Goal: Navigation & Orientation: Find specific page/section

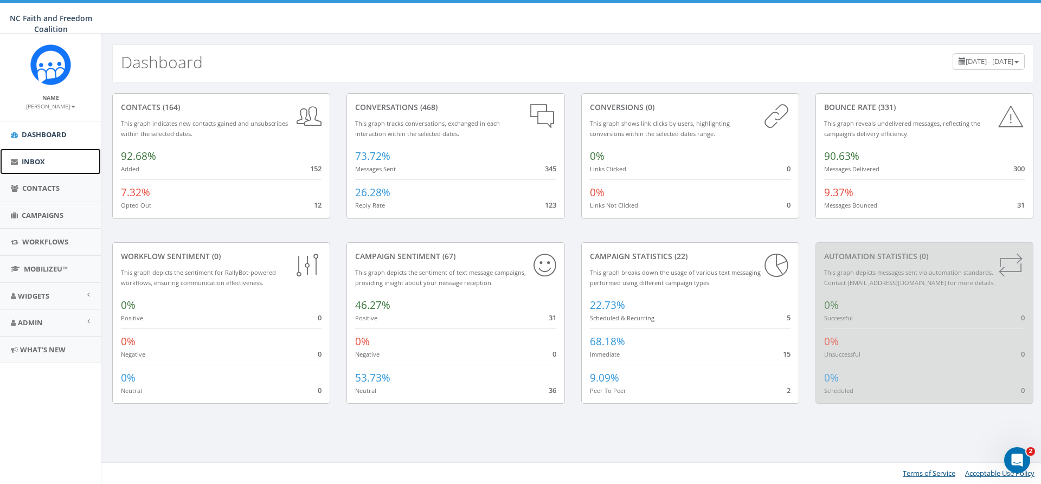
click at [41, 154] on link "Inbox" at bounding box center [50, 162] width 101 height 27
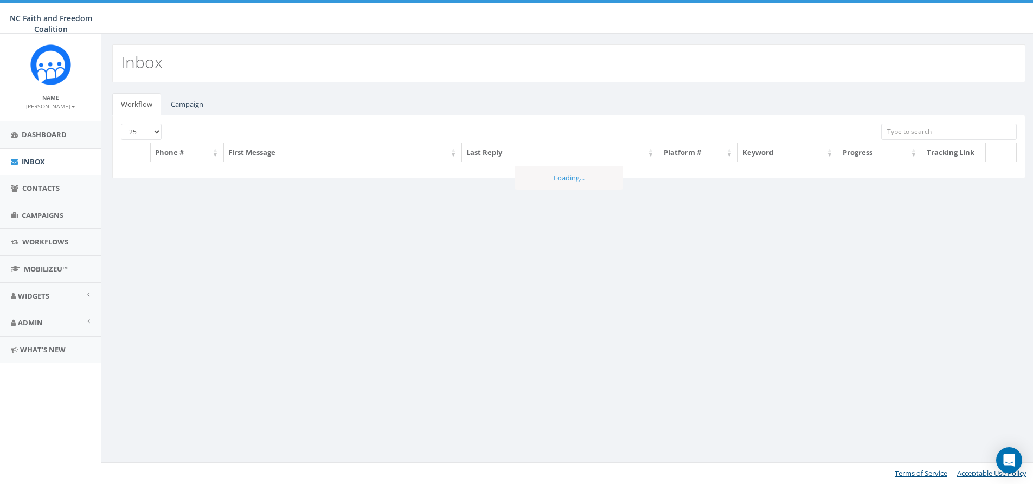
select select
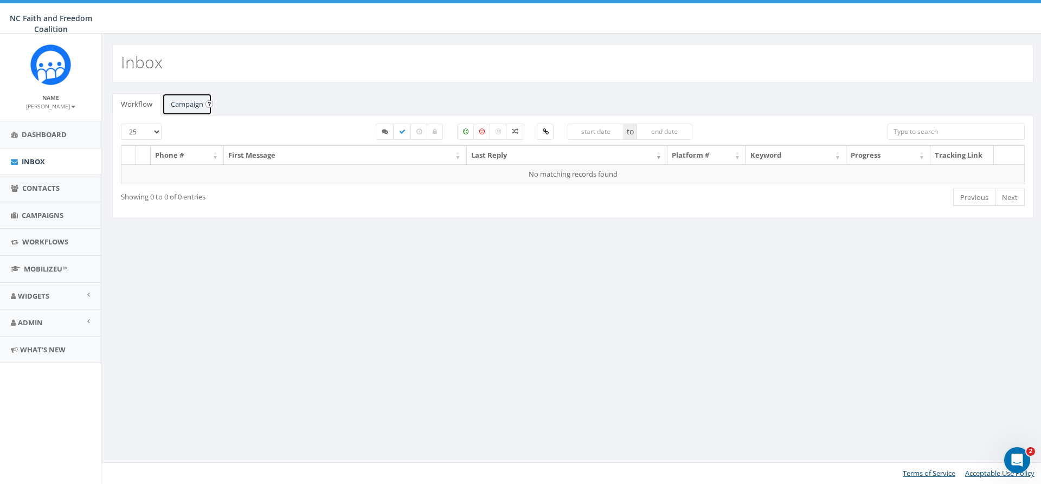
click at [183, 105] on link "Campaign" at bounding box center [187, 104] width 50 height 22
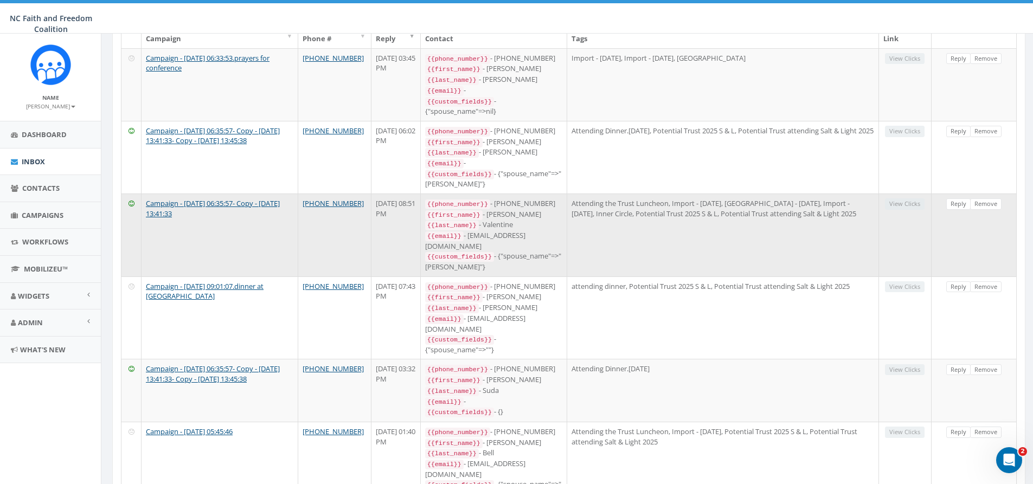
scroll to position [163, 0]
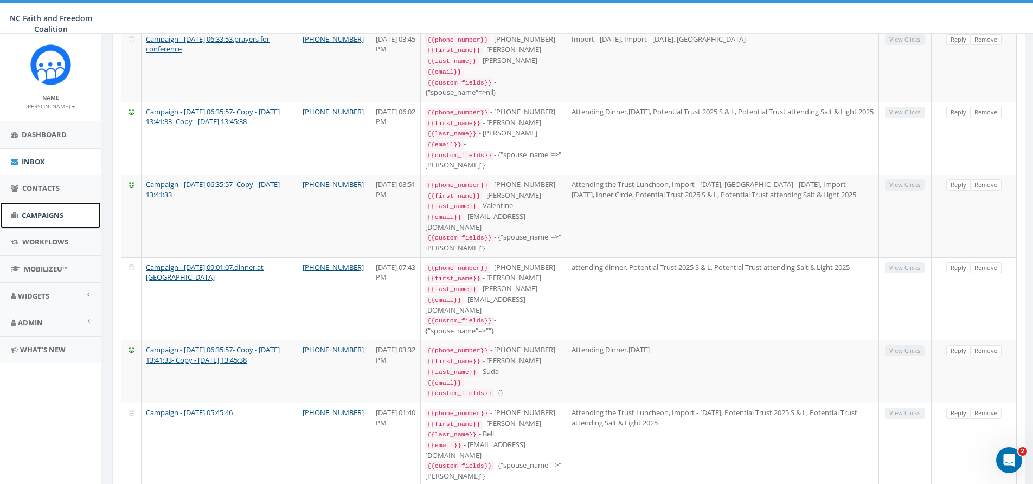
click at [57, 217] on span "Campaigns" at bounding box center [43, 215] width 42 height 10
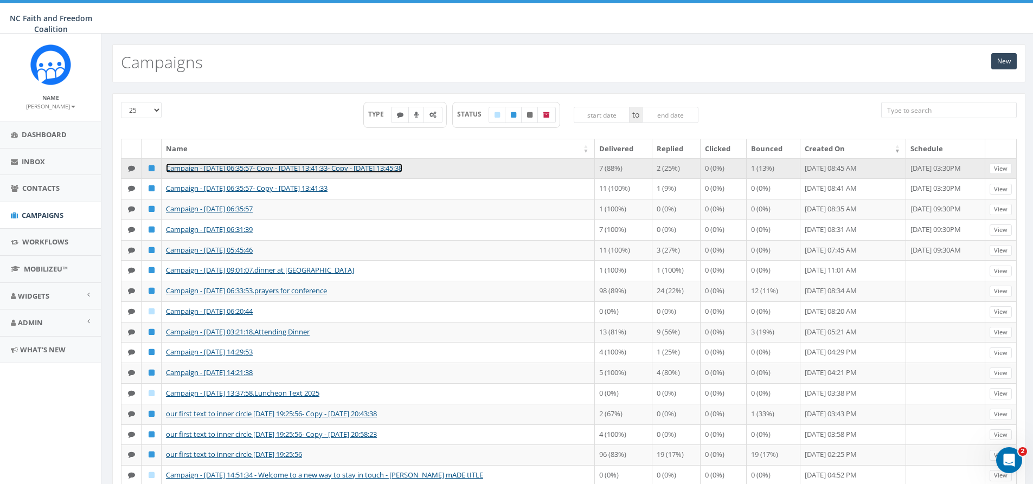
click at [283, 165] on link "Campaign - 09/26/2025, 06:35:57- Copy - 2025-09-26 13:41:33- Copy - 2025-09-26 …" at bounding box center [284, 168] width 236 height 10
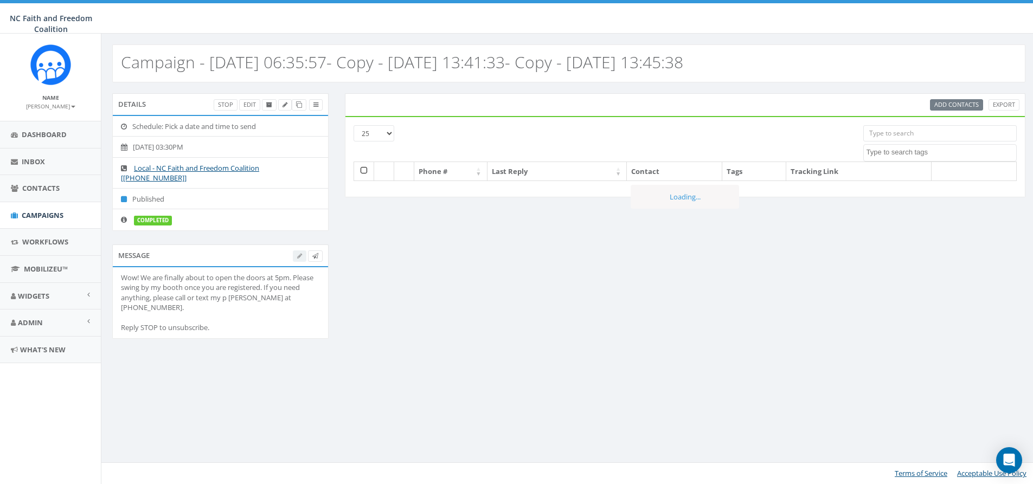
select select
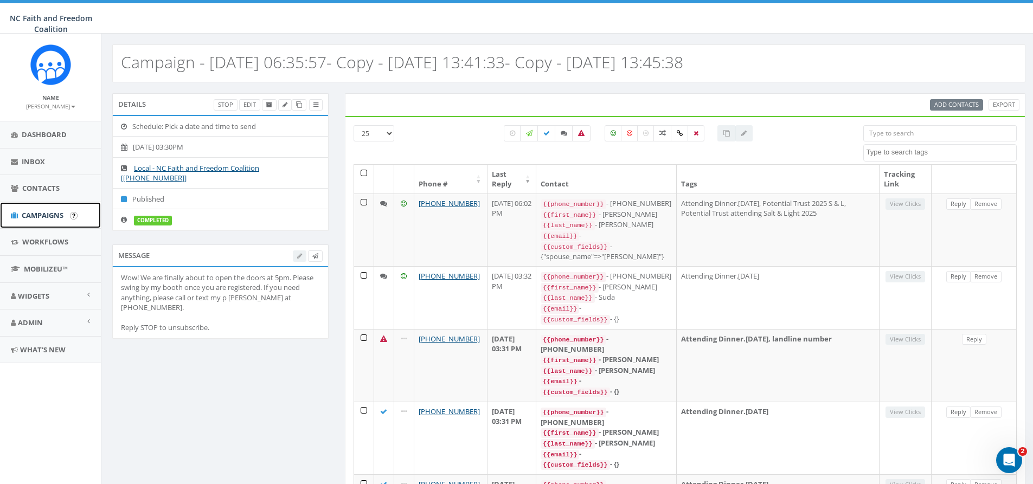
click at [42, 215] on span "Campaigns" at bounding box center [43, 215] width 42 height 10
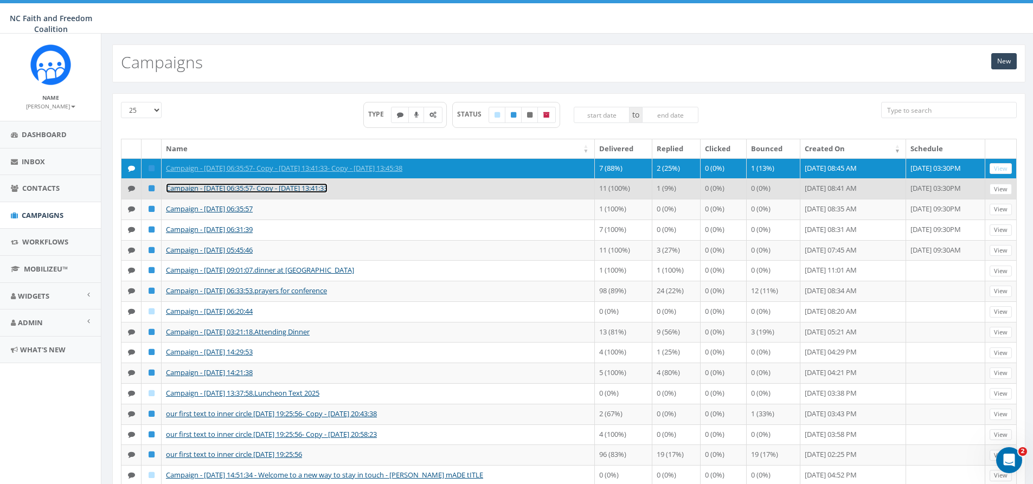
click at [274, 193] on link "Campaign - [DATE] 06:35:57- Copy - [DATE] 13:41:33" at bounding box center [247, 188] width 162 height 10
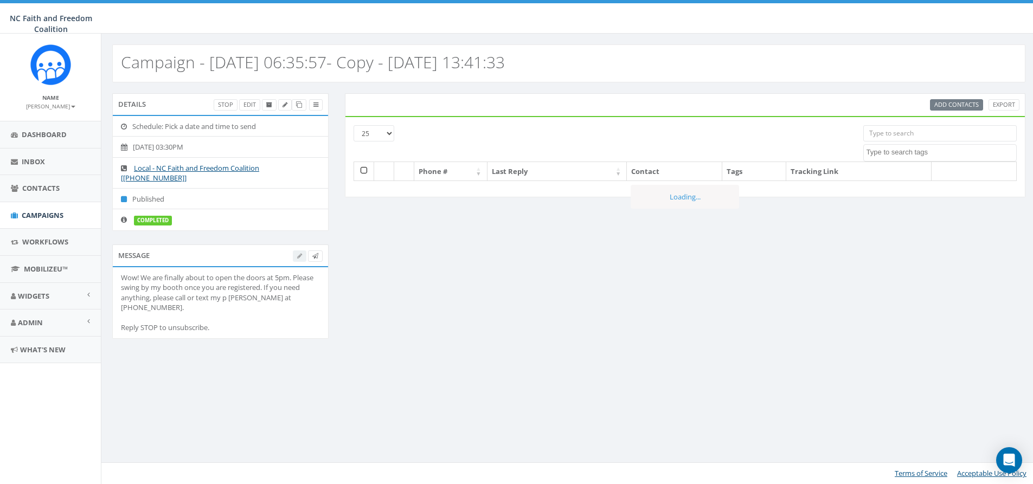
select select
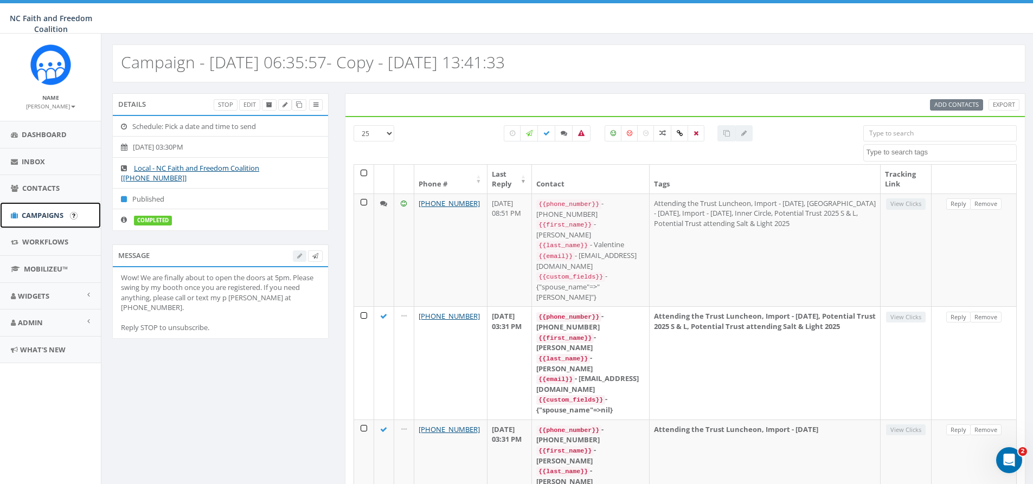
click at [40, 216] on span "Campaigns" at bounding box center [43, 215] width 42 height 10
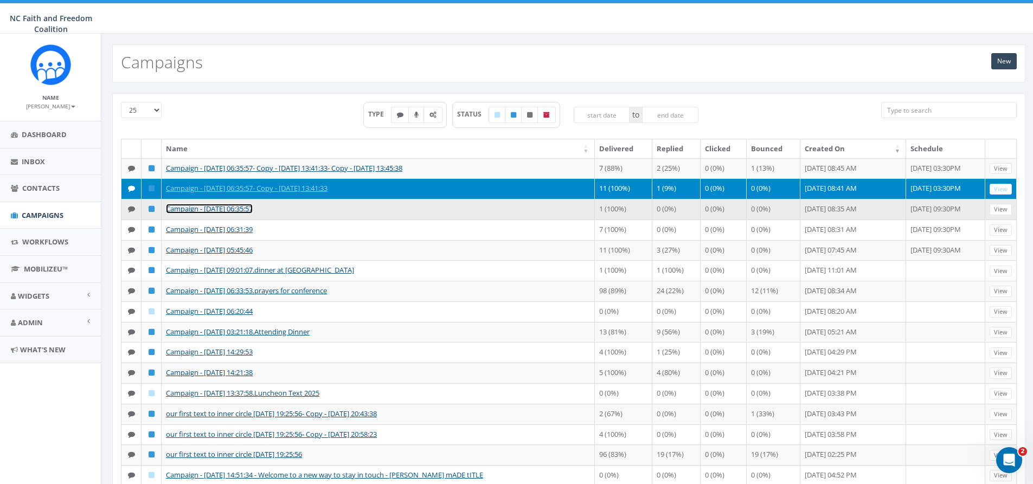
click at [204, 214] on link "Campaign - [DATE] 06:35:57" at bounding box center [209, 209] width 87 height 10
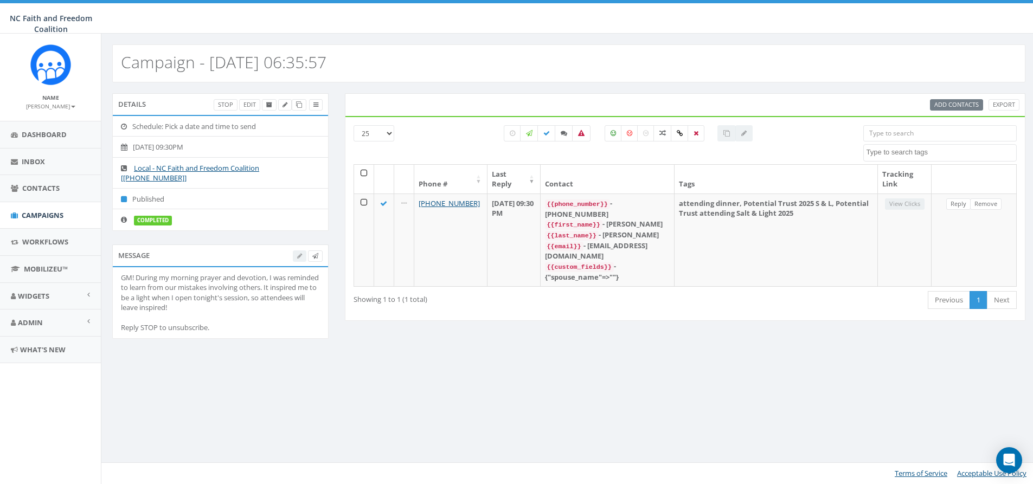
select select
click at [44, 215] on span "Campaigns" at bounding box center [43, 215] width 42 height 10
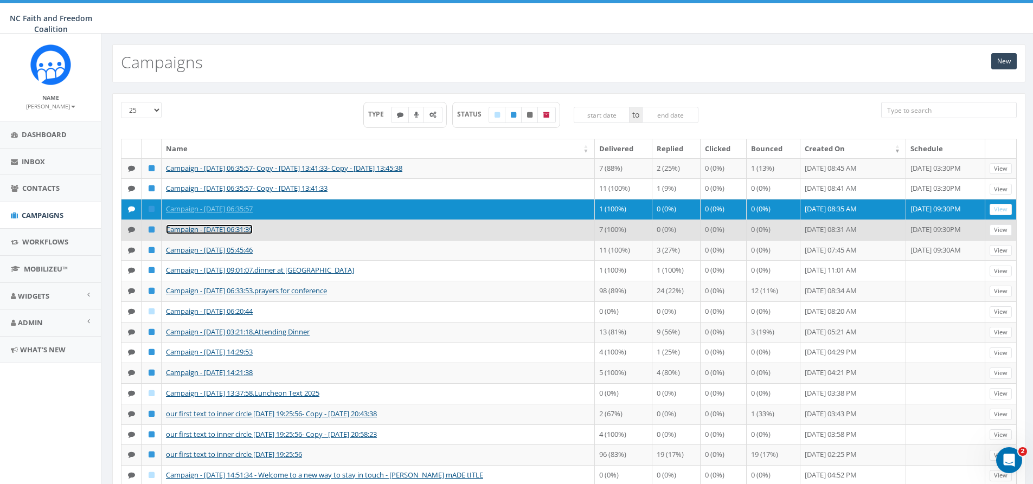
click at [205, 234] on link "Campaign - 09/26/2025, 06:31:39" at bounding box center [209, 229] width 87 height 10
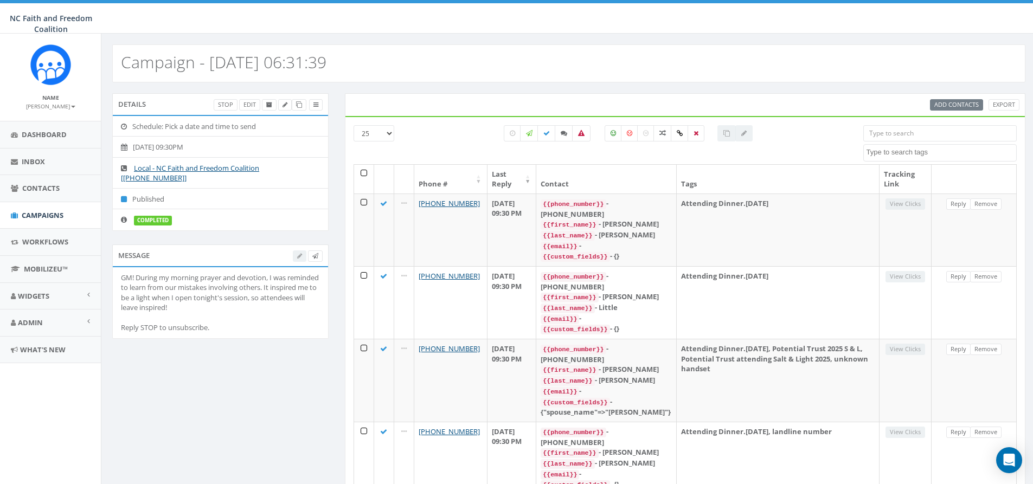
select select
click at [33, 213] on span "Campaigns" at bounding box center [43, 215] width 42 height 10
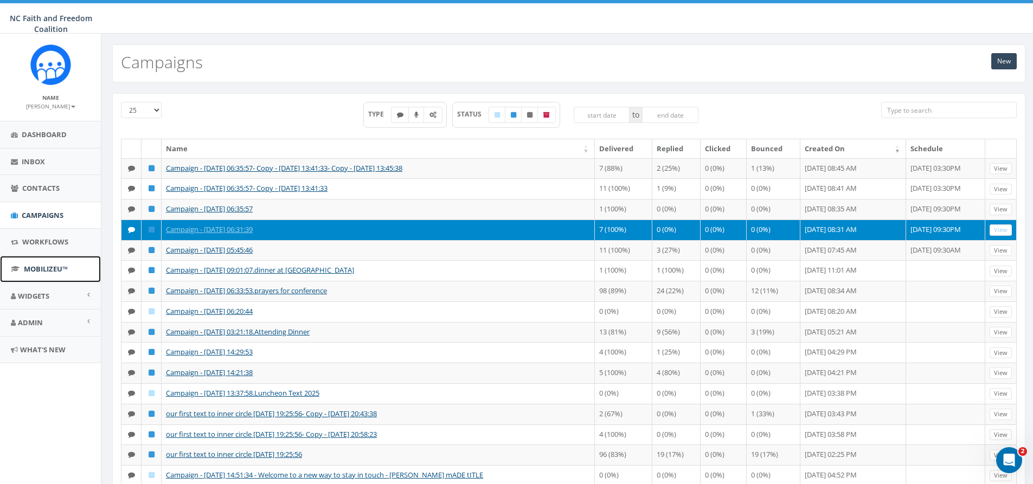
click at [41, 268] on span "MobilizeU™" at bounding box center [46, 269] width 44 height 10
